Goal: Information Seeking & Learning: Stay updated

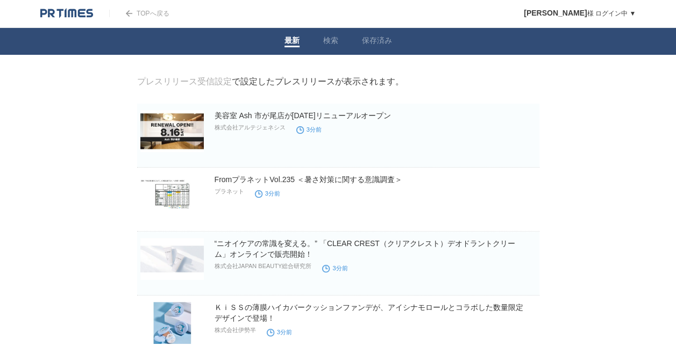
click at [60, 11] on img at bounding box center [66, 13] width 53 height 11
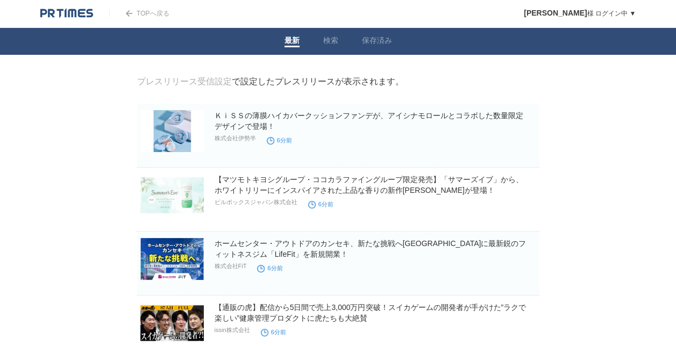
click at [208, 82] on link "プレスリリース受信設定" at bounding box center [184, 81] width 95 height 9
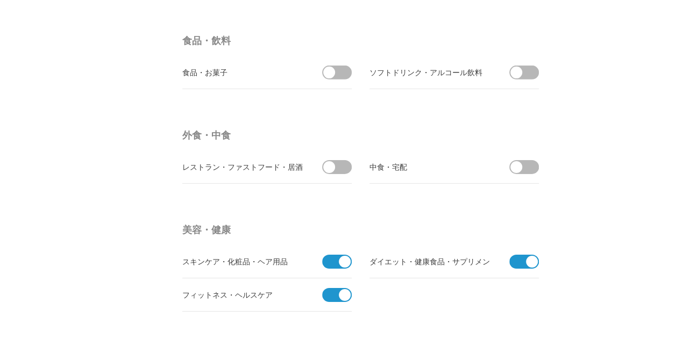
scroll to position [1774, 0]
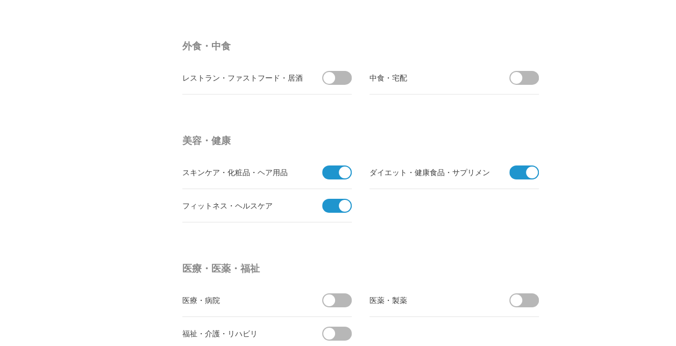
click at [343, 200] on span at bounding box center [345, 206] width 12 height 12
click at [0, 0] on input "checkbox" at bounding box center [0, 0] width 0 height 0
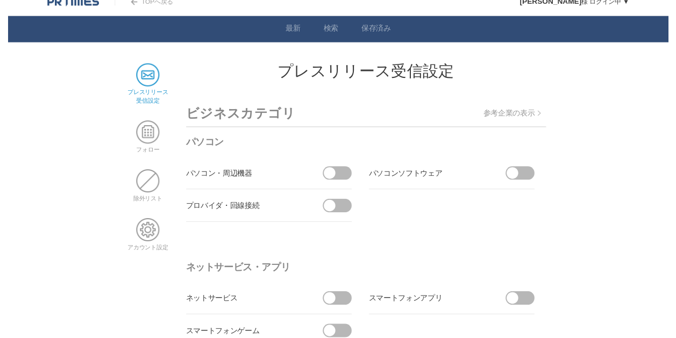
scroll to position [0, 0]
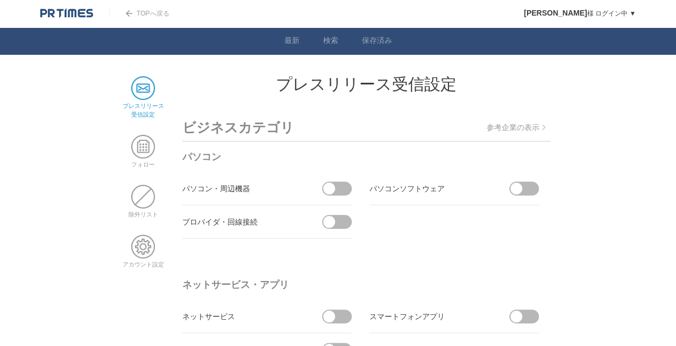
click at [529, 132] on p "参考企業の表示" at bounding box center [515, 128] width 59 height 10
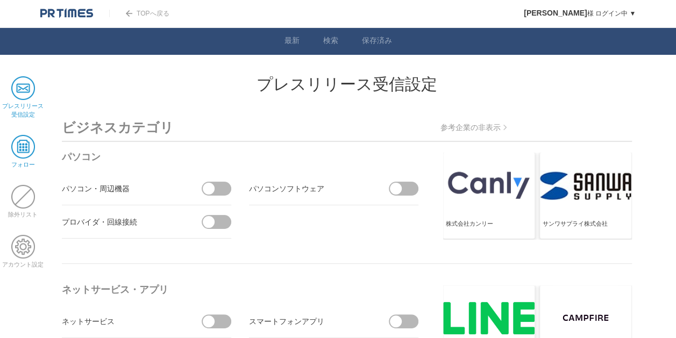
click at [31, 148] on span at bounding box center [23, 147] width 24 height 24
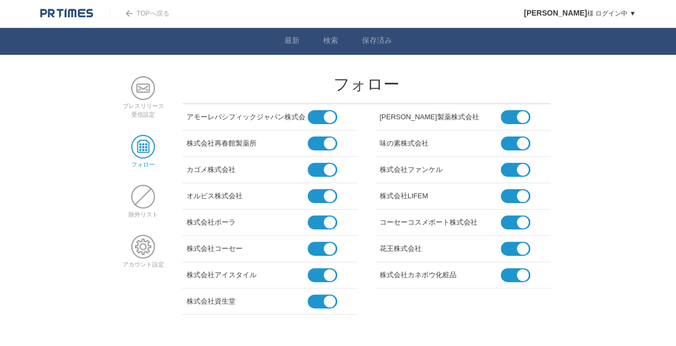
click at [332, 168] on span at bounding box center [330, 170] width 12 height 12
click at [0, 0] on input "checkbox" at bounding box center [0, 0] width 0 height 0
click at [522, 143] on span at bounding box center [522, 144] width 12 height 12
click at [0, 0] on input "checkbox" at bounding box center [0, 0] width 0 height 0
click at [522, 197] on span at bounding box center [522, 196] width 12 height 12
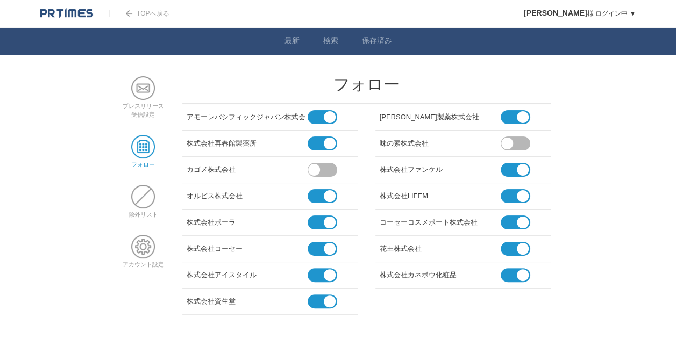
click at [0, 0] on input "checkbox" at bounding box center [0, 0] width 0 height 0
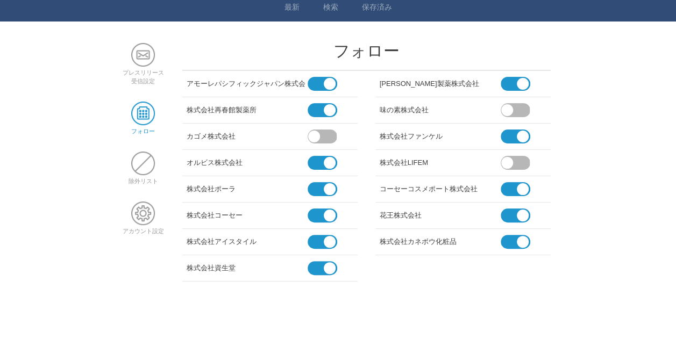
scroll to position [48, 0]
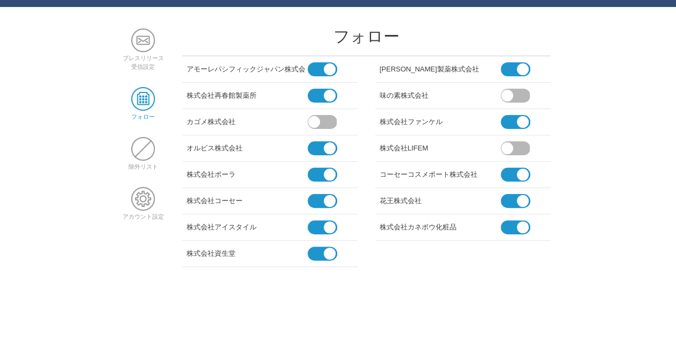
click at [147, 53] on li "プレスリリース 受信設定" at bounding box center [143, 49] width 46 height 42
click at [146, 47] on span at bounding box center [143, 40] width 24 height 24
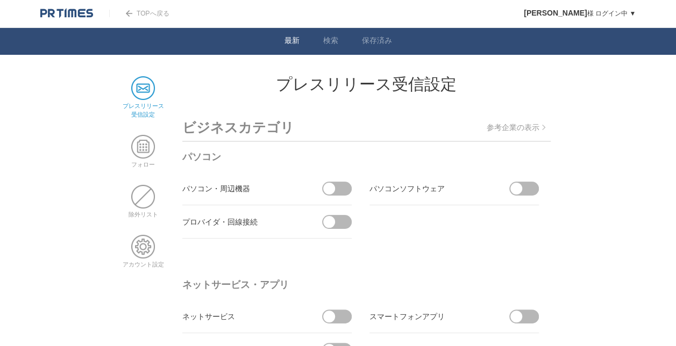
click at [298, 41] on link "最新" at bounding box center [291, 41] width 15 height 11
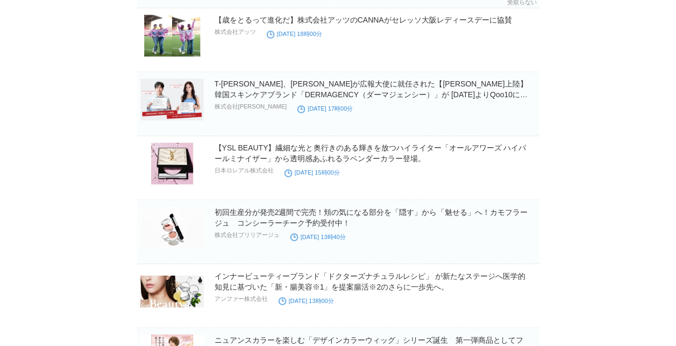
scroll to position [2848, 0]
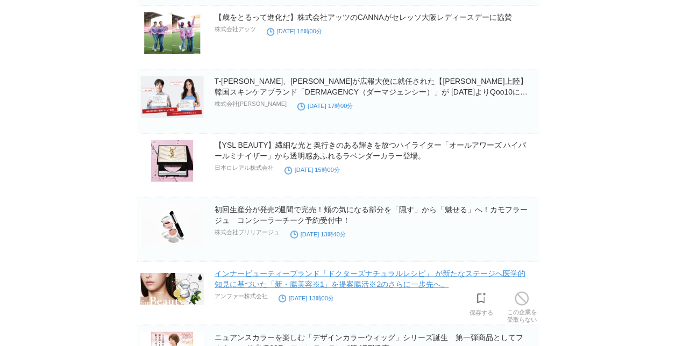
click at [304, 275] on link "インナービューティーブランド「ドクターズナチュラルレシピ」 が新たなステージへ医学的知見に基づいた「新・腸美容※1」を提案腸活※2のさらに一歩先へ。" at bounding box center [369, 278] width 311 height 19
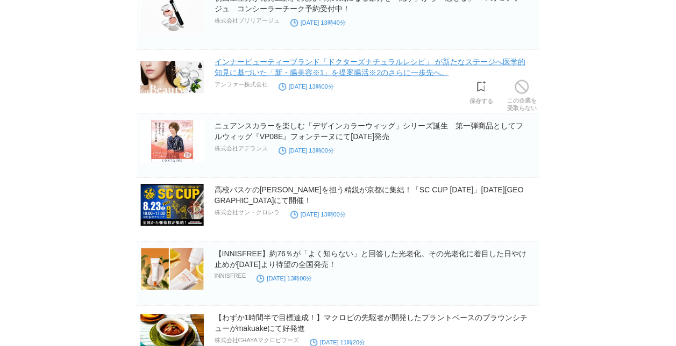
scroll to position [3063, 0]
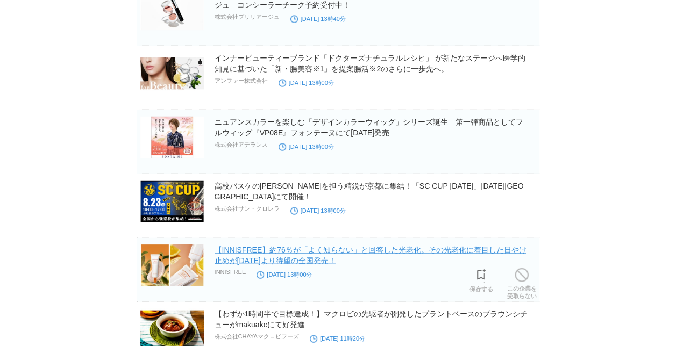
click at [409, 246] on link "【INNISFREE】約76％が「よく知らない」と回答した光老化。その光老化に着目した日やけ止めが[DATE]より待望の全国発売！​" at bounding box center [370, 255] width 312 height 19
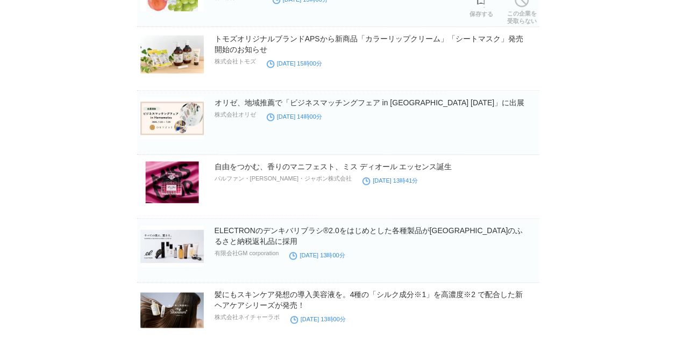
scroll to position [4622, 0]
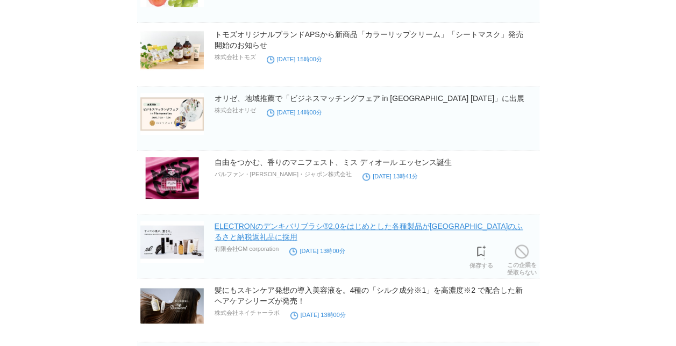
click at [399, 214] on section "ELECTRONのデンキバリブラシ®2.0をはじめとした各種製品が[GEOGRAPHIC_DATA]のふるさと納税返礼品に採用 有限会社GM corporat…" at bounding box center [338, 246] width 402 height 64
click at [399, 222] on link "ELECTRONのデンキバリブラシ®2.0をはじめとした各種製品が[GEOGRAPHIC_DATA]のふるさと納税返礼品に採用" at bounding box center [368, 231] width 308 height 19
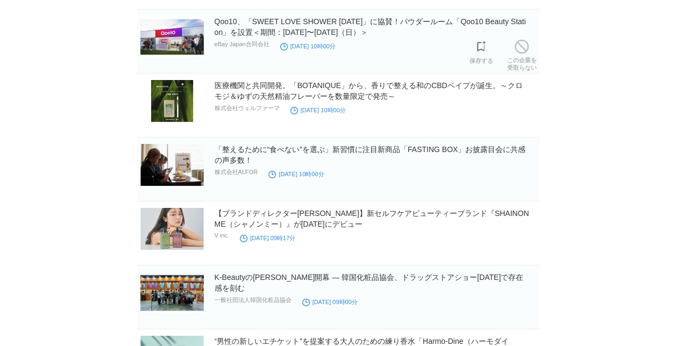
scroll to position [5750, 0]
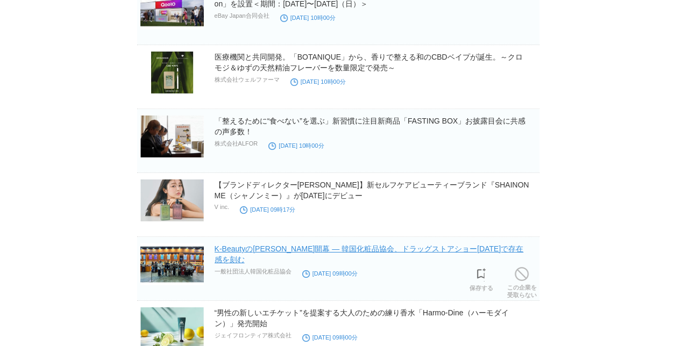
click at [405, 245] on link "K-Beautyの[PERSON_NAME]開幕 ― 韓国化粧品協会、ドラッグストアショー[DATE]で存在感を刻む" at bounding box center [368, 254] width 309 height 19
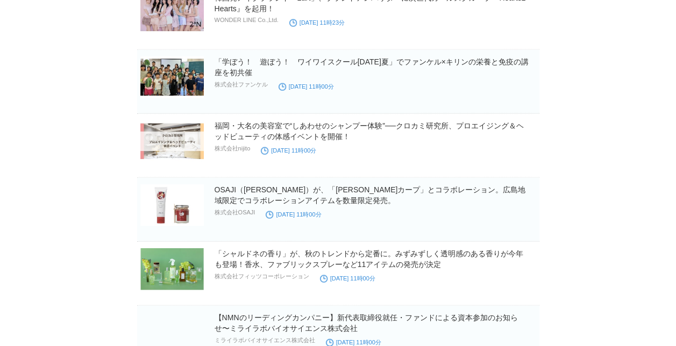
scroll to position [11340, 0]
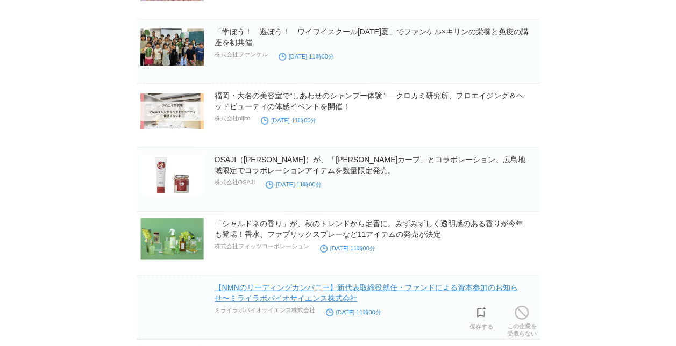
click at [255, 283] on link "【NMNのリーディングカンパニー】新代表取締役就任・ファンドによる資本参加のお知らせ〜ミライラボバイオサイエンス株式会社" at bounding box center [365, 292] width 303 height 19
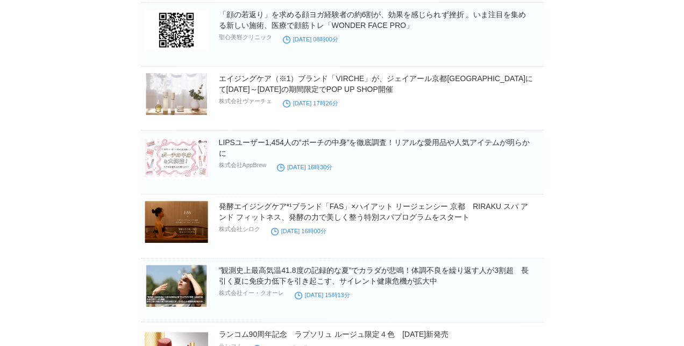
scroll to position [0, 0]
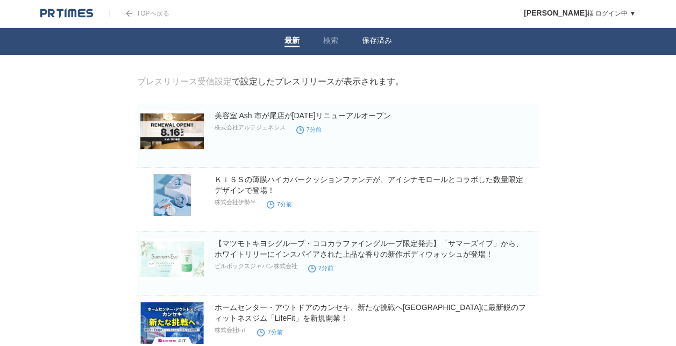
click at [360, 37] on li "保存済み" at bounding box center [377, 41] width 54 height 27
click at [368, 40] on link "保存済み" at bounding box center [377, 41] width 30 height 11
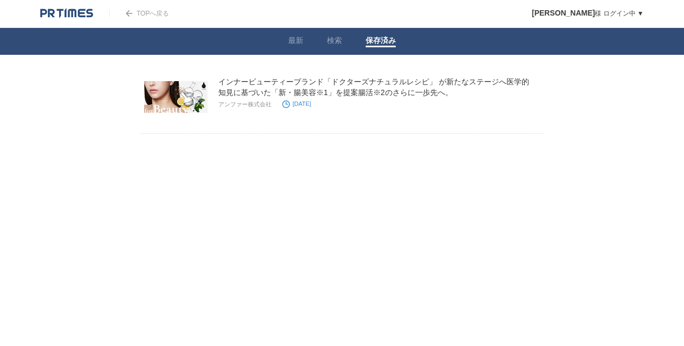
click at [69, 9] on img at bounding box center [66, 13] width 53 height 11
